Goal: Information Seeking & Learning: Learn about a topic

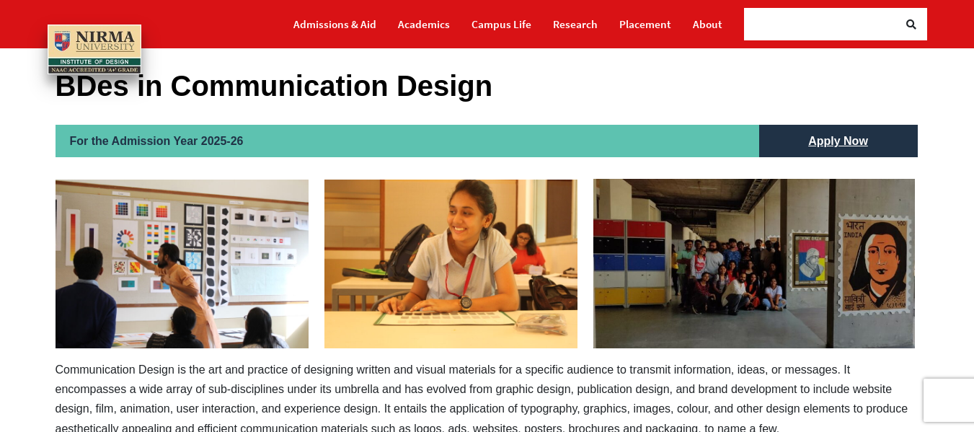
scroll to position [103, 0]
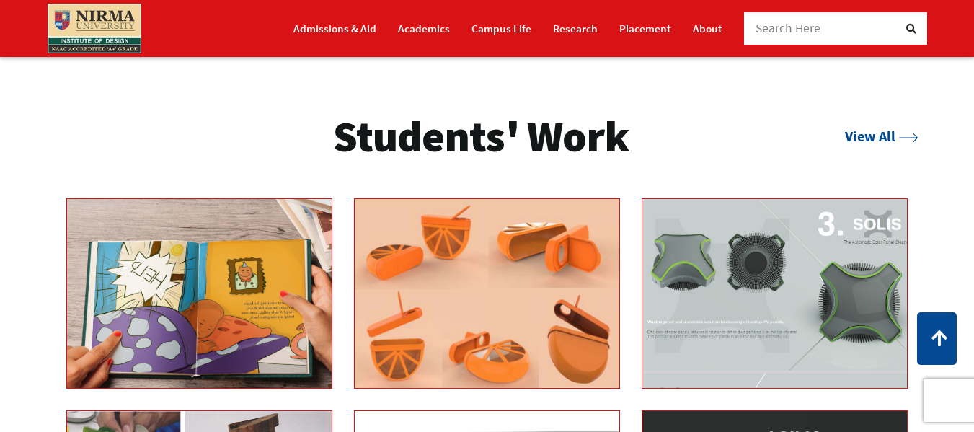
scroll to position [2153, 0]
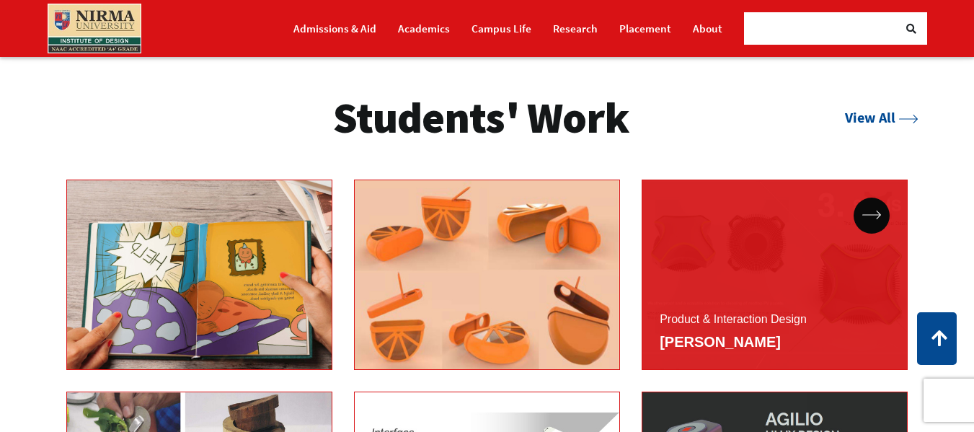
click at [772, 328] on div "Product & Interaction Design" at bounding box center [775, 275] width 266 height 190
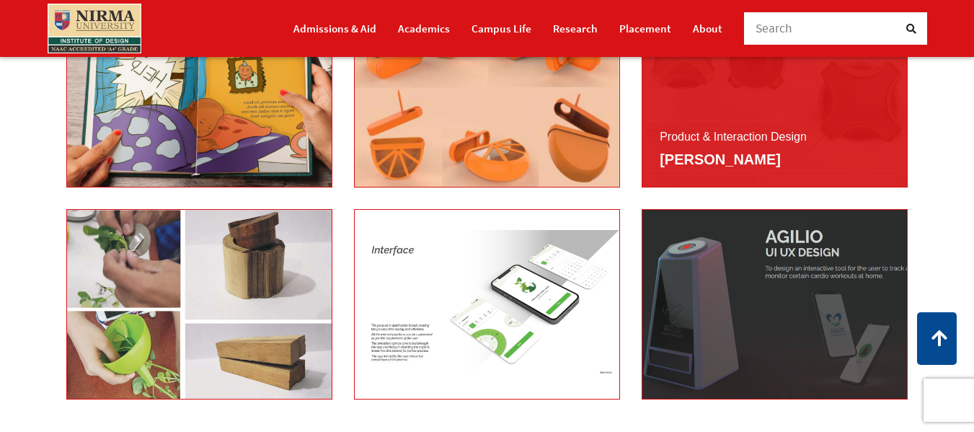
scroll to position [2340, 0]
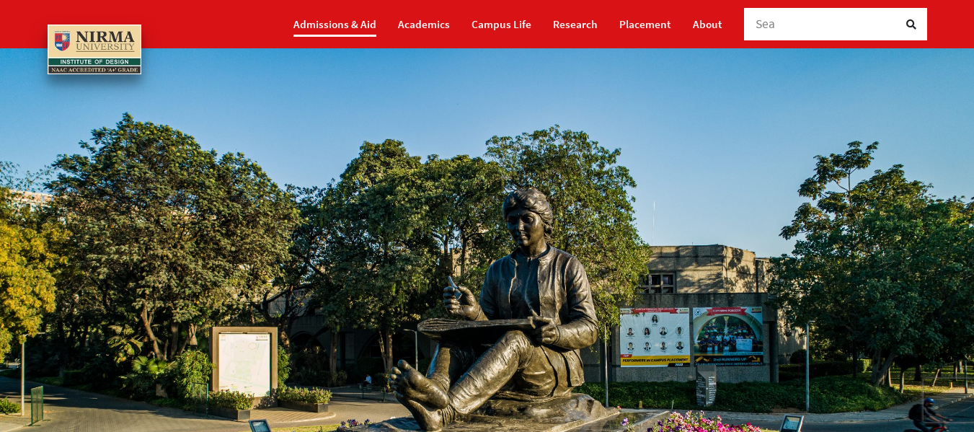
click at [376, 23] on link "Admissions & Aid" at bounding box center [334, 24] width 83 height 25
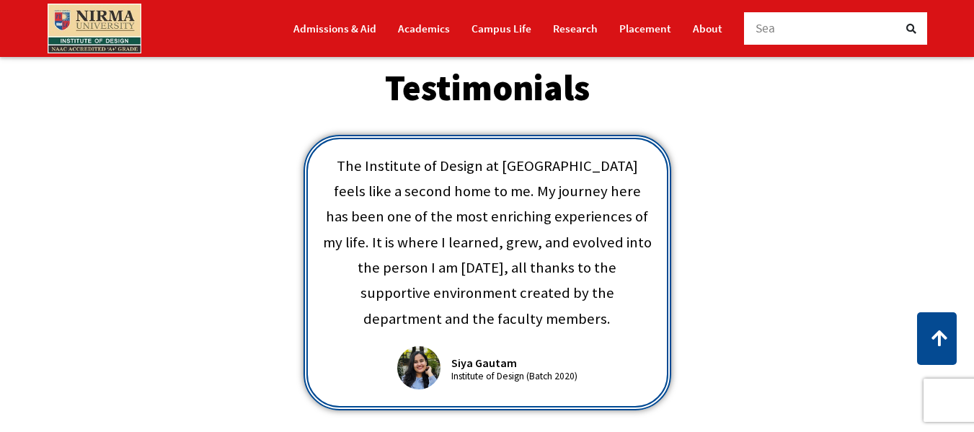
scroll to position [399, 0]
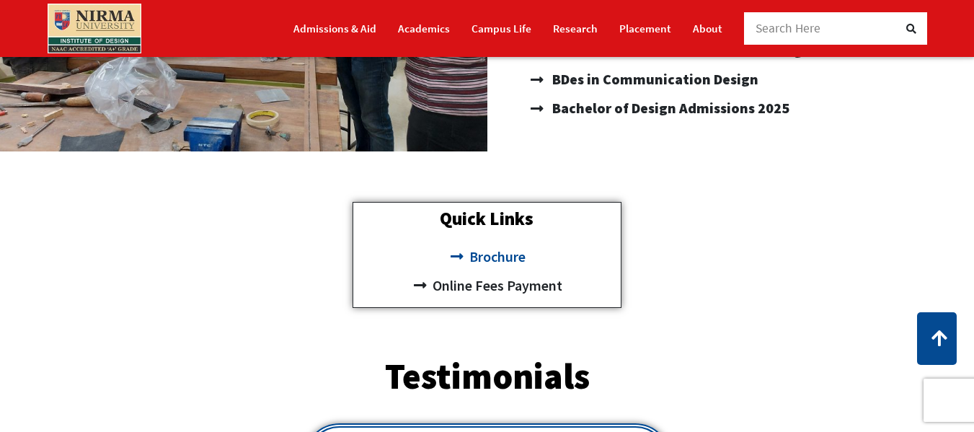
click at [496, 263] on span "Brochure" at bounding box center [496, 256] width 60 height 29
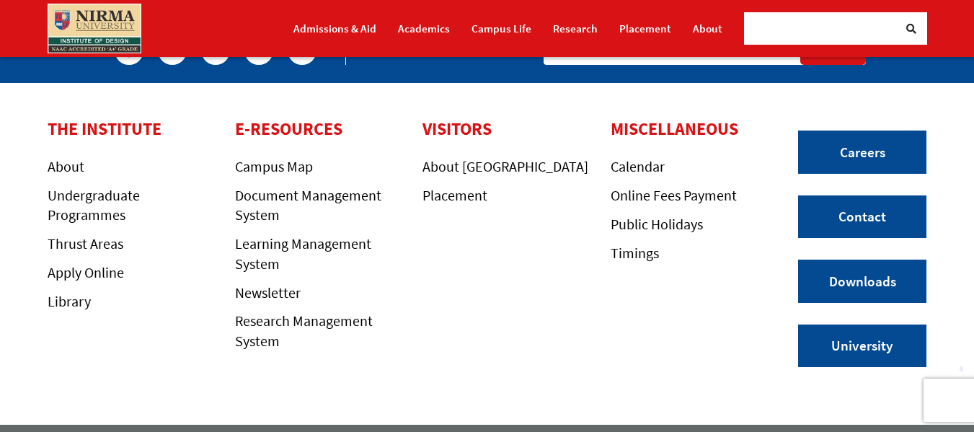
scroll to position [301, 0]
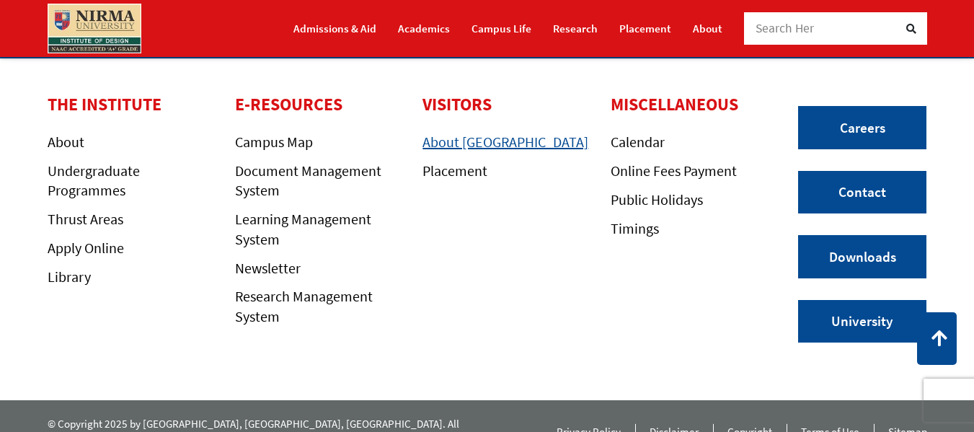
click at [484, 138] on link "About [GEOGRAPHIC_DATA]" at bounding box center [506, 142] width 166 height 18
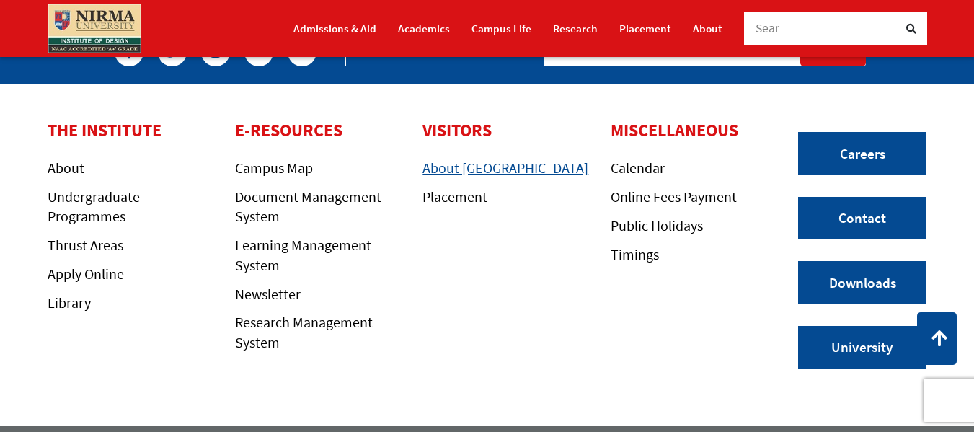
scroll to position [275, 0]
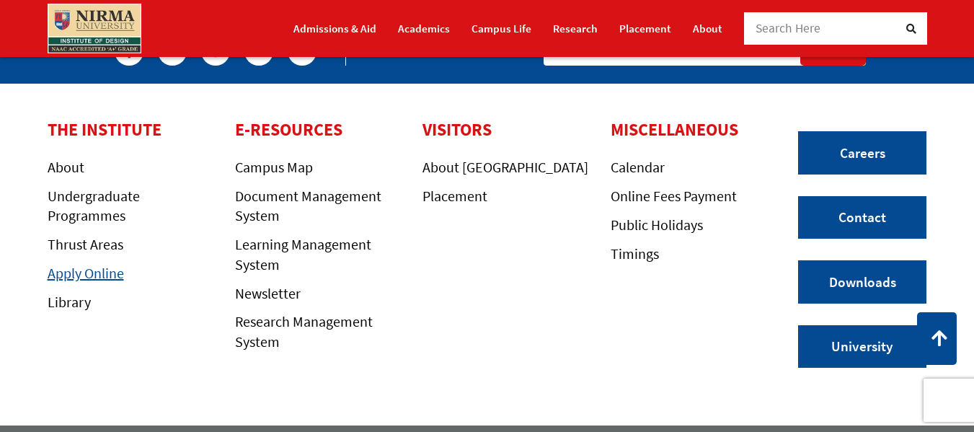
click at [100, 277] on link "Apply Online" at bounding box center [86, 273] width 76 height 18
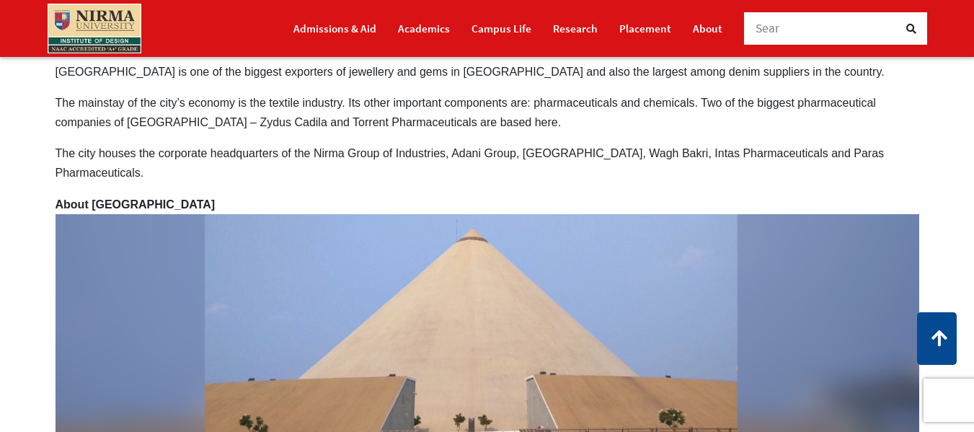
scroll to position [1158, 0]
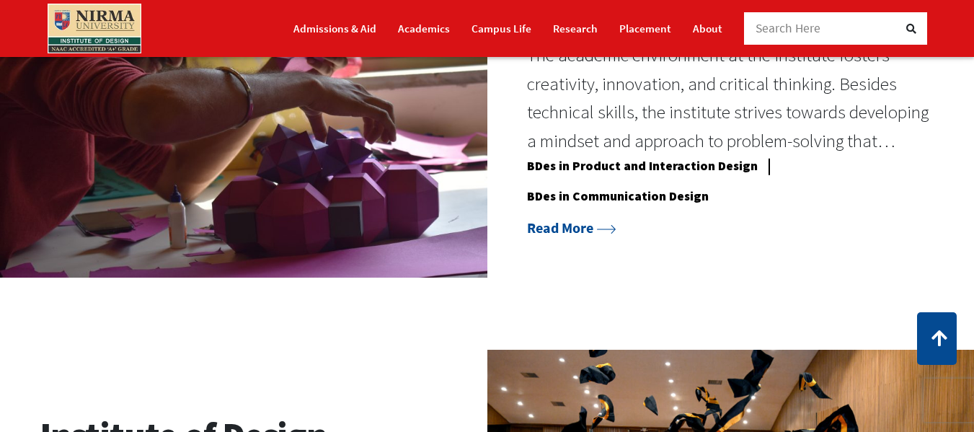
scroll to position [1220, 0]
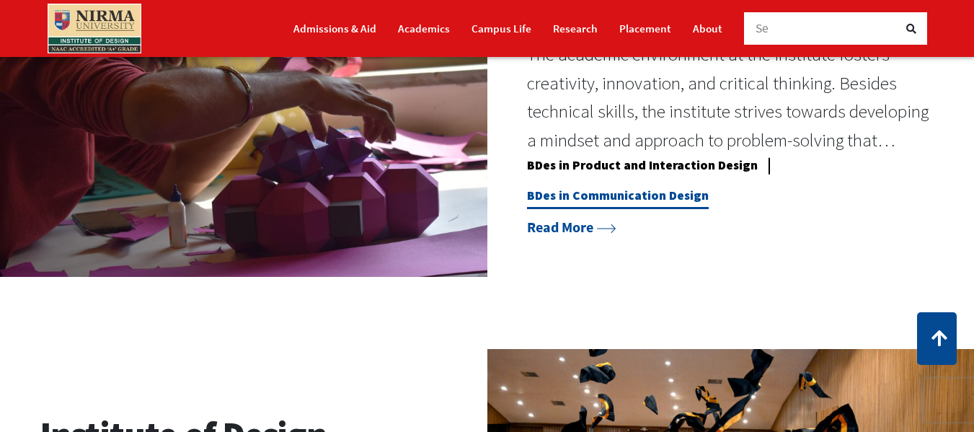
click at [658, 209] on link "BDes in Communication Design" at bounding box center [618, 198] width 182 height 22
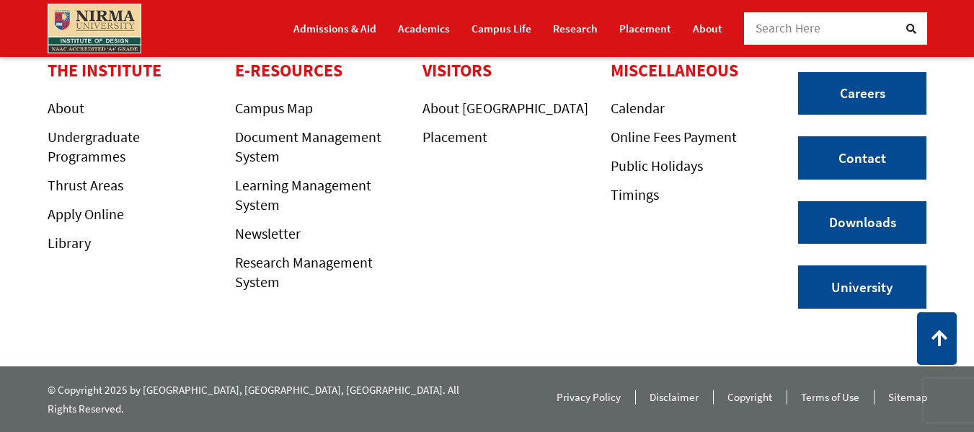
scroll to position [1574, 0]
click at [121, 151] on link "Undergraduate Programmes" at bounding box center [94, 146] width 92 height 37
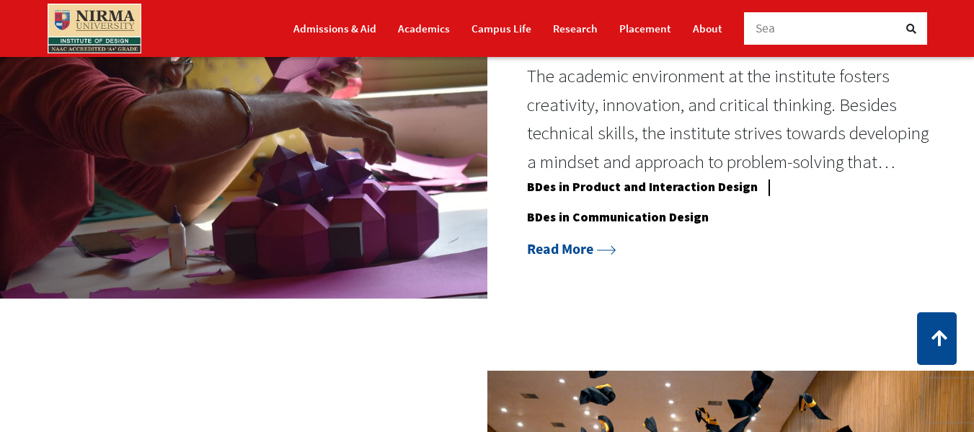
scroll to position [1180, 0]
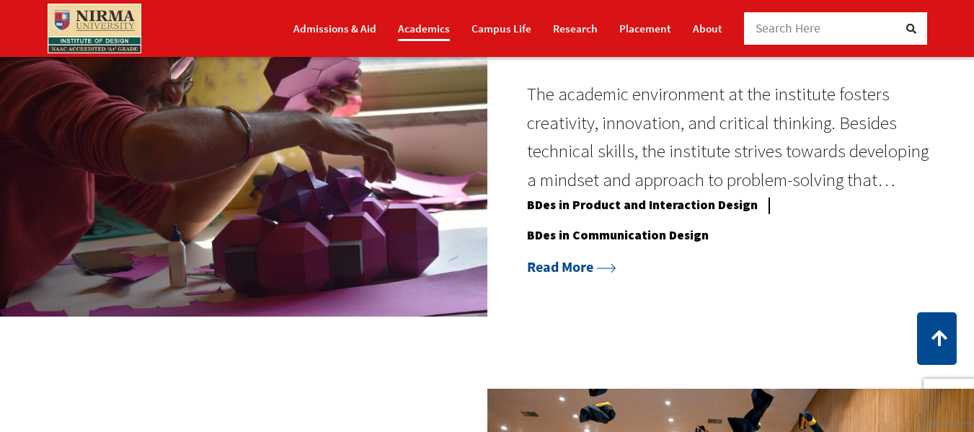
click at [434, 35] on link "Academics" at bounding box center [424, 28] width 52 height 25
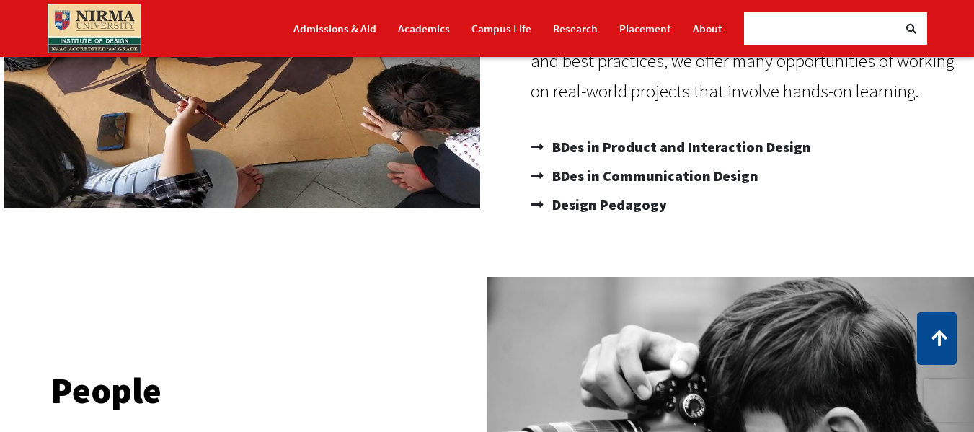
scroll to position [337, 0]
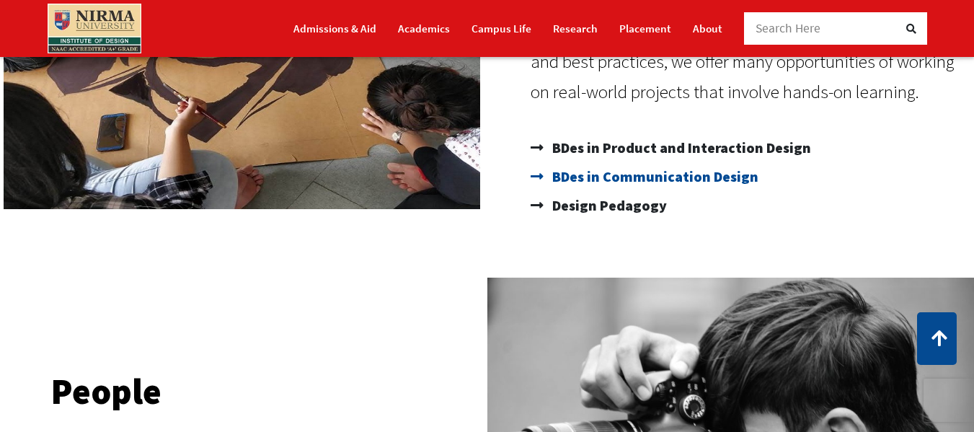
click at [558, 180] on span "BDes in Communication Design" at bounding box center [654, 176] width 210 height 29
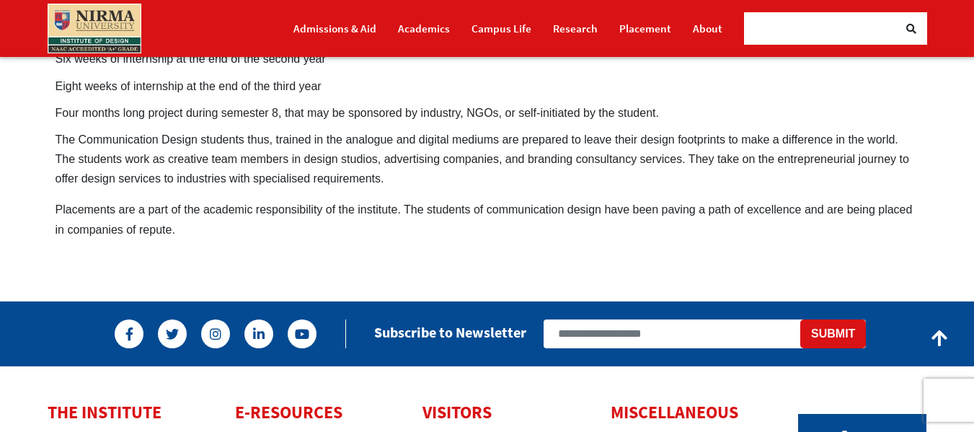
scroll to position [1211, 0]
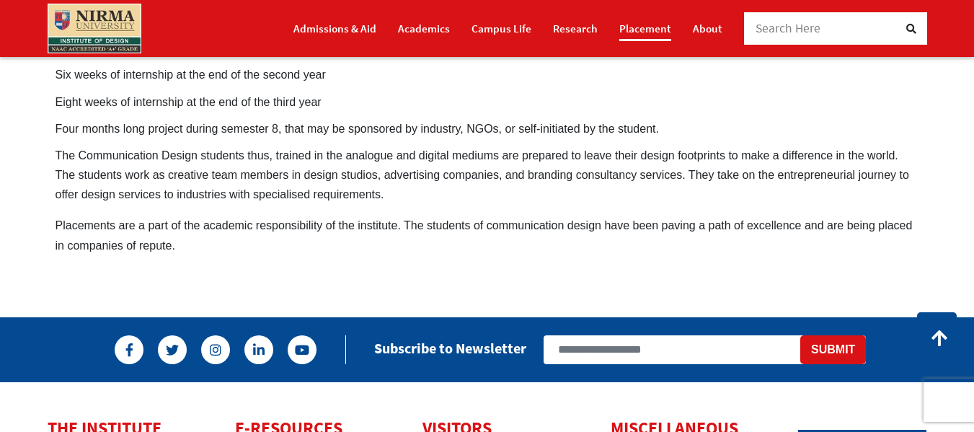
click at [629, 32] on link "Placement" at bounding box center [645, 28] width 52 height 25
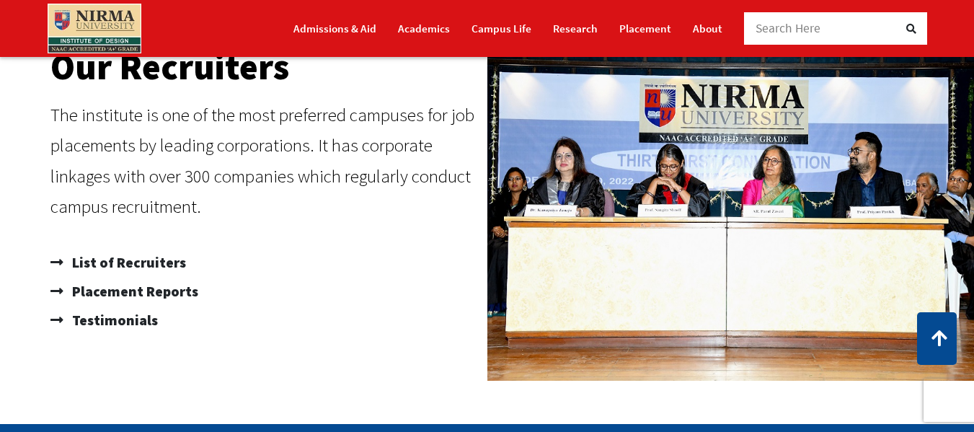
scroll to position [865, 0]
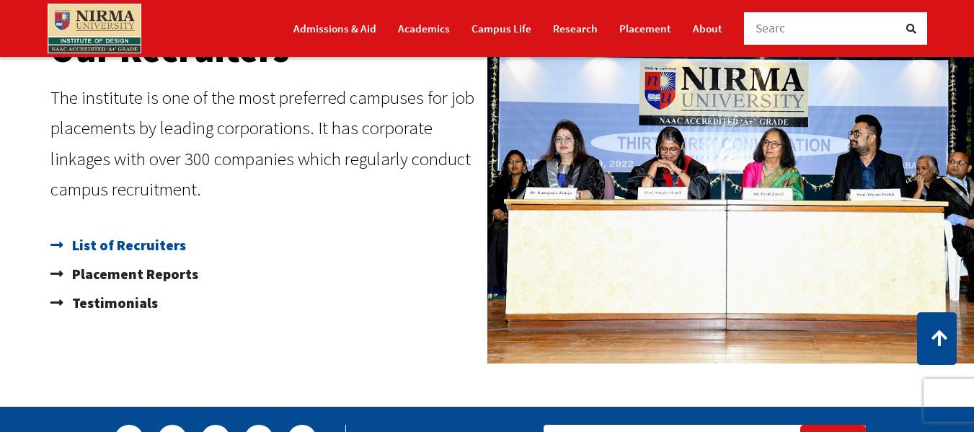
click at [111, 252] on span "List of Recruiters" at bounding box center [128, 245] width 118 height 29
